Goal: Information Seeking & Learning: Learn about a topic

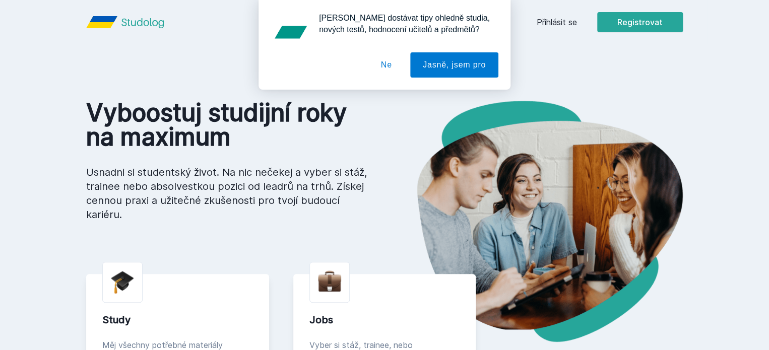
click at [386, 60] on button "Ne" at bounding box center [386, 64] width 36 height 25
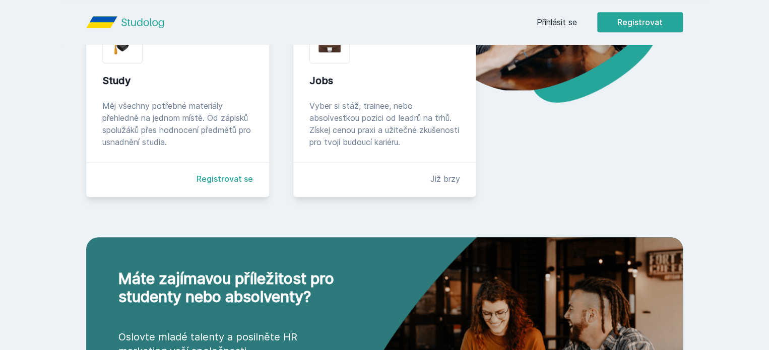
scroll to position [242, 0]
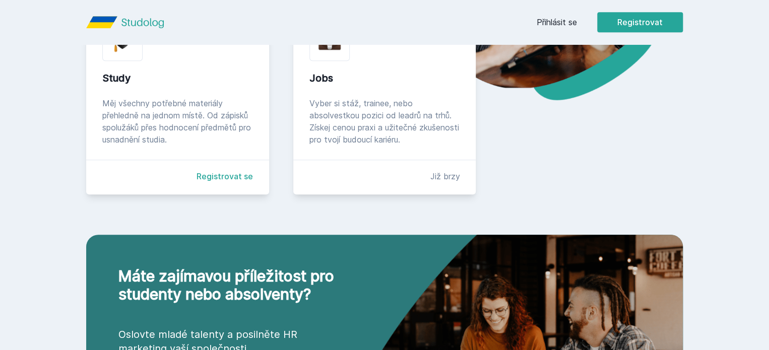
click at [203, 182] on link "Registrovat se" at bounding box center [224, 176] width 56 height 12
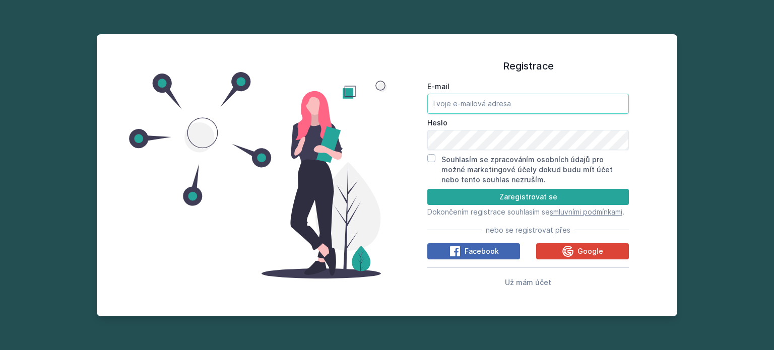
click at [452, 97] on input "E-mail" at bounding box center [527, 104] width 201 height 20
type input "[PERSON_NAME][EMAIL_ADDRESS][DOMAIN_NAME]"
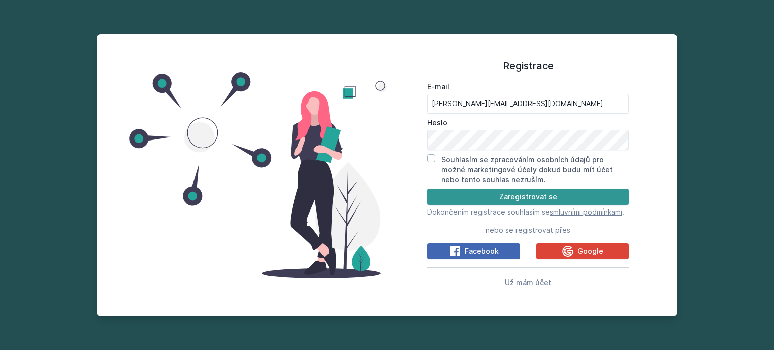
click at [489, 189] on button "Zaregistrovat se" at bounding box center [527, 197] width 201 height 16
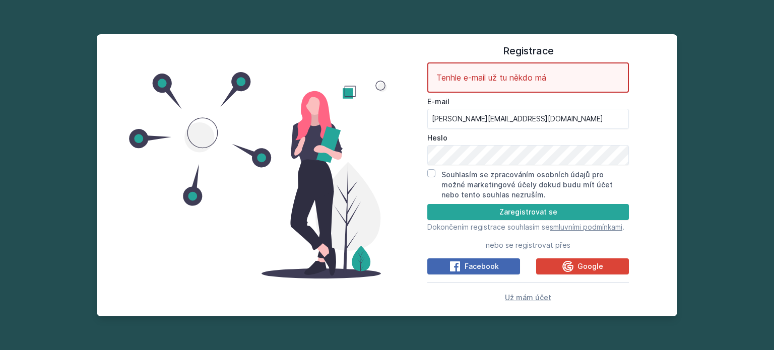
click at [539, 302] on span "Už mám účet" at bounding box center [528, 297] width 46 height 9
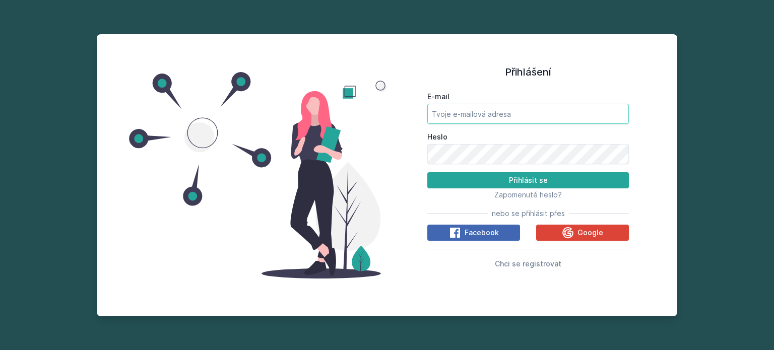
type input "[PERSON_NAME][EMAIL_ADDRESS][DOMAIN_NAME]"
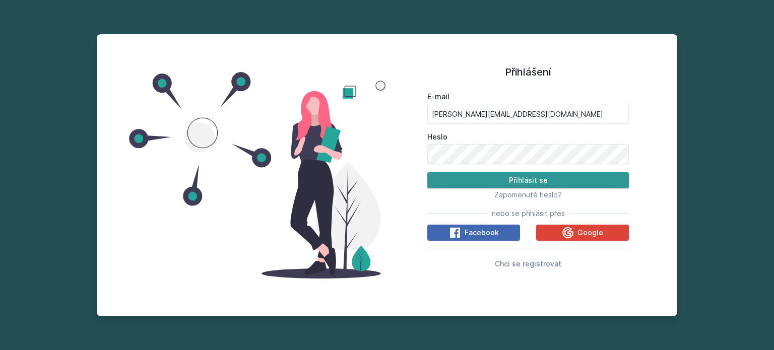
click at [481, 181] on button "Přihlásit se" at bounding box center [527, 180] width 201 height 16
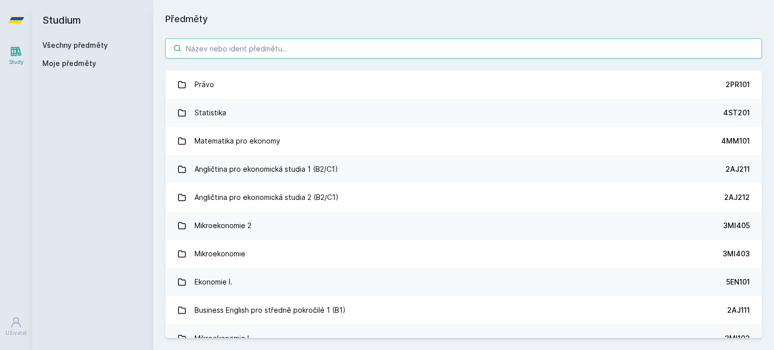
click at [257, 48] on input "search" at bounding box center [463, 48] width 596 height 20
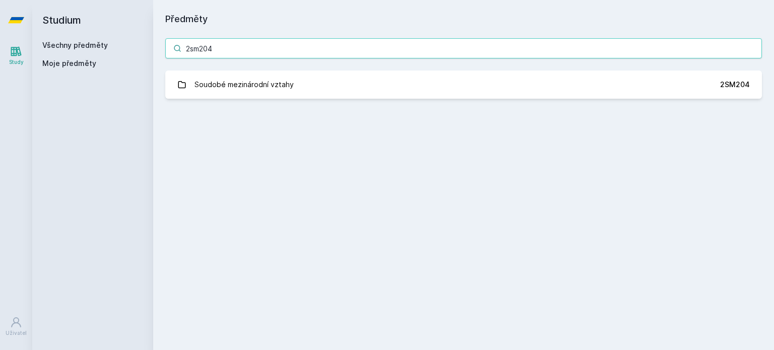
type input "2sm204"
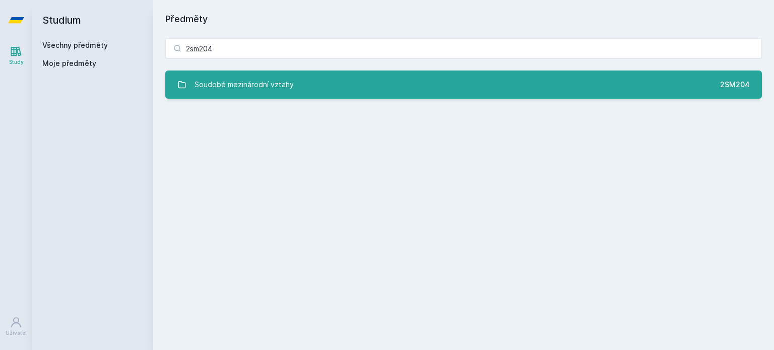
click at [289, 87] on div "Soudobé mezinárodní vztahy" at bounding box center [243, 85] width 99 height 20
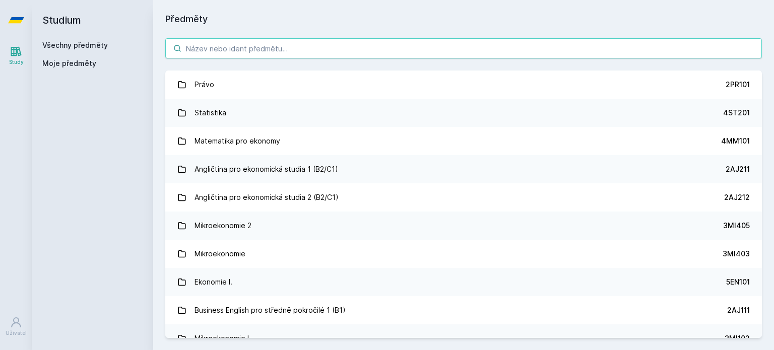
click at [268, 49] on input "search" at bounding box center [463, 48] width 596 height 20
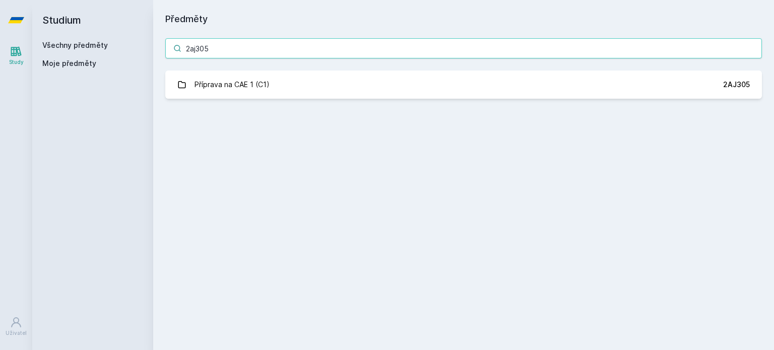
type input "2aj305"
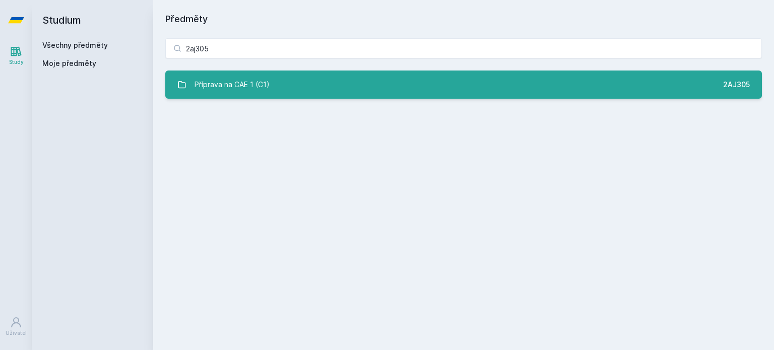
click at [259, 84] on div "Příprava na CAE 1 (C1)" at bounding box center [231, 85] width 75 height 20
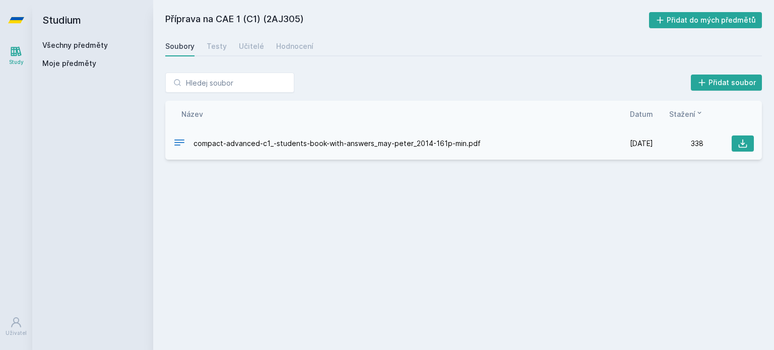
click at [299, 147] on span "compact-advanced-c1_-students-book-with-answers_may-peter_2014-161p-min.pdf" at bounding box center [336, 144] width 287 height 10
